Goal: Find contact information: Find contact information

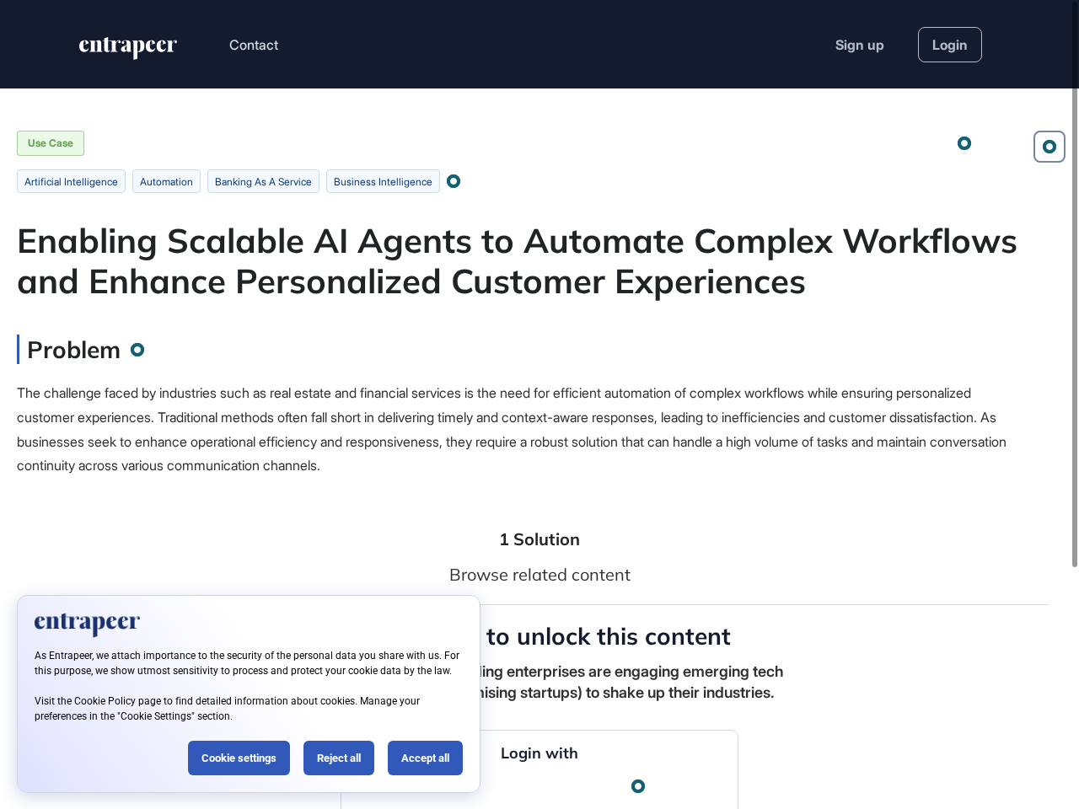
click at [539, 405] on div "The challenge faced by industries such as real estate and financial services is…" at bounding box center [514, 429] width 995 height 97
click at [255, 45] on button "Contact" at bounding box center [253, 45] width 49 height 22
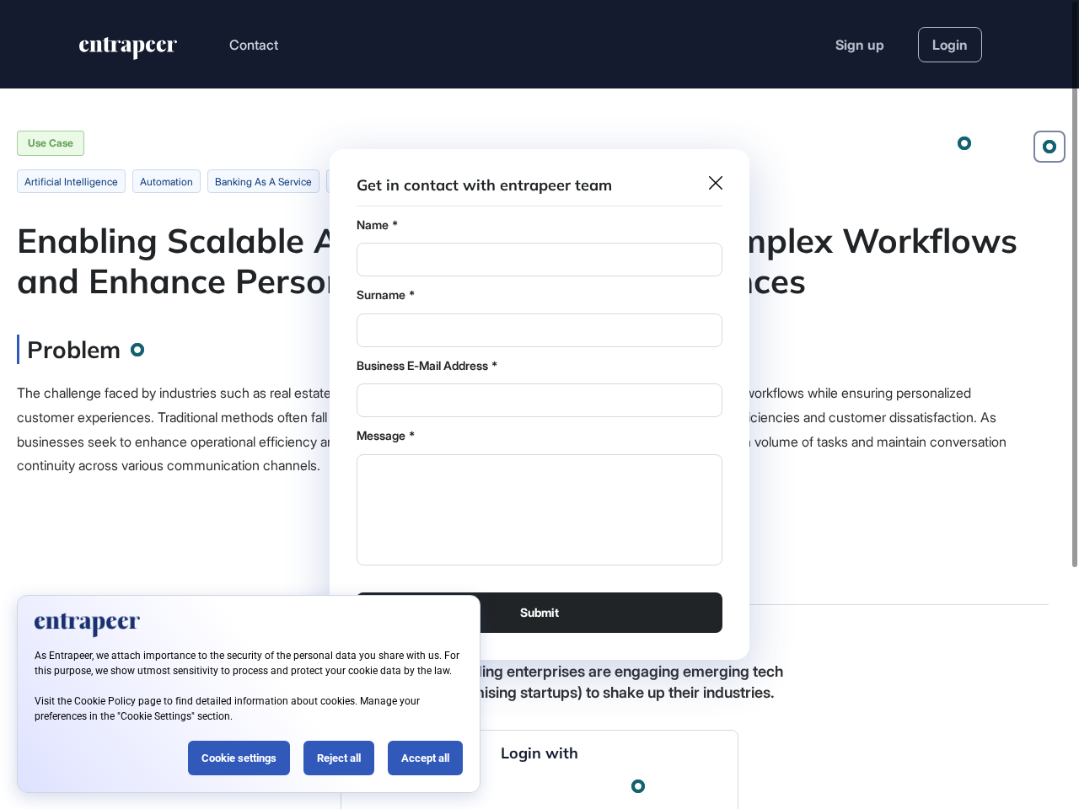
click at [1049, 147] on div at bounding box center [539, 404] width 1079 height 809
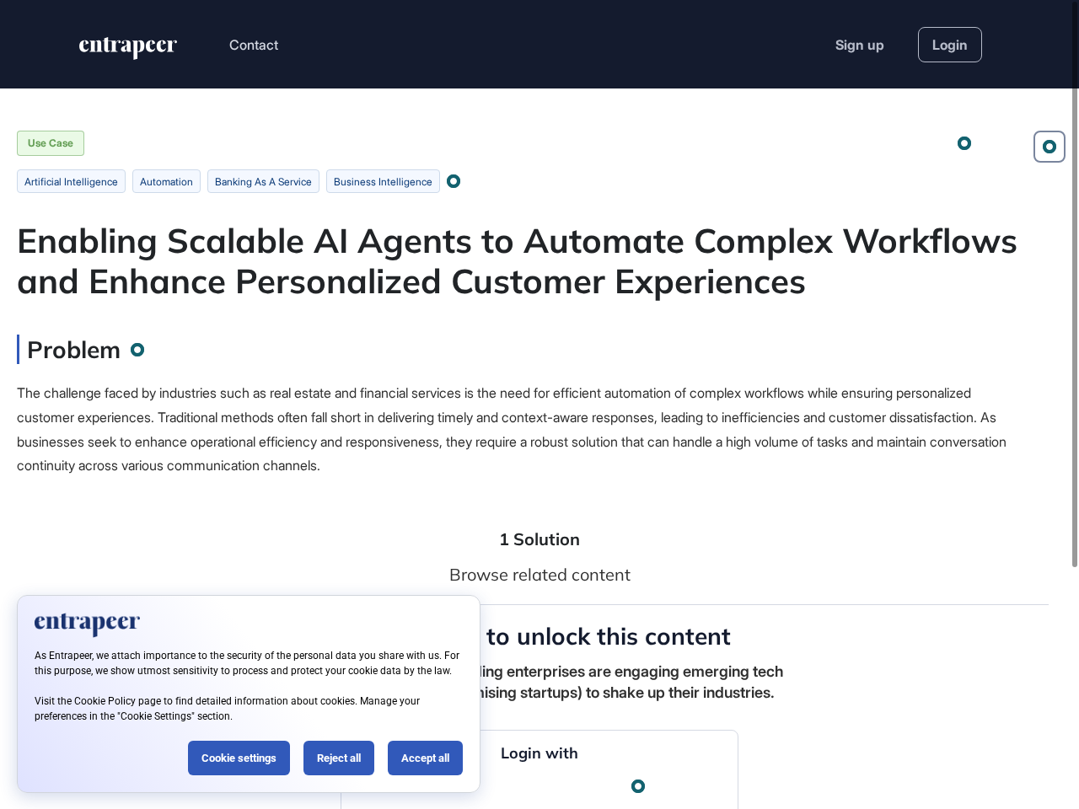
click at [964, 143] on div at bounding box center [964, 143] width 0 height 0
click at [458, 181] on div at bounding box center [452, 180] width 9 height 9
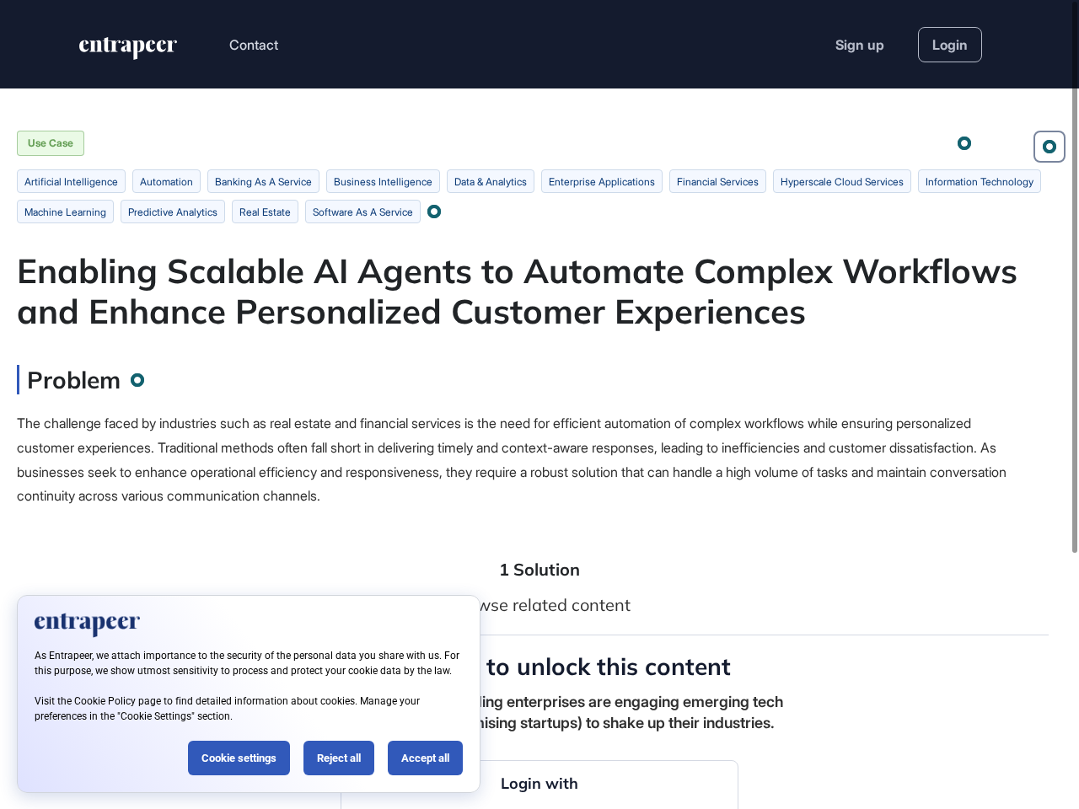
click at [514, 429] on span "The challenge faced by industries such as real estate and financial services is…" at bounding box center [512, 459] width 990 height 89
click at [1075, 405] on div at bounding box center [1074, 277] width 5 height 551
